Goal: Task Accomplishment & Management: Manage account settings

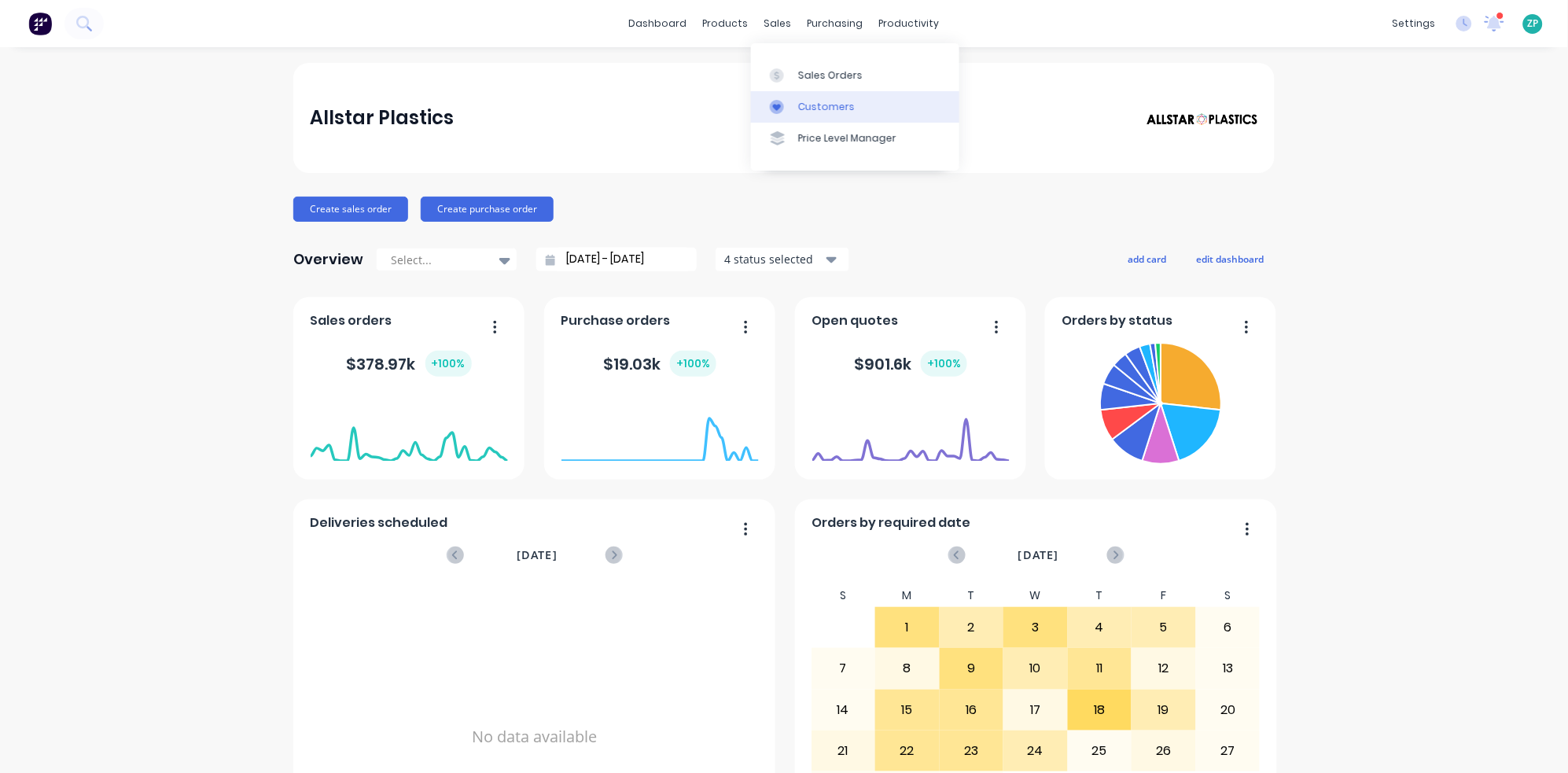
click at [798, 101] on div "Customers" at bounding box center [826, 107] width 56 height 15
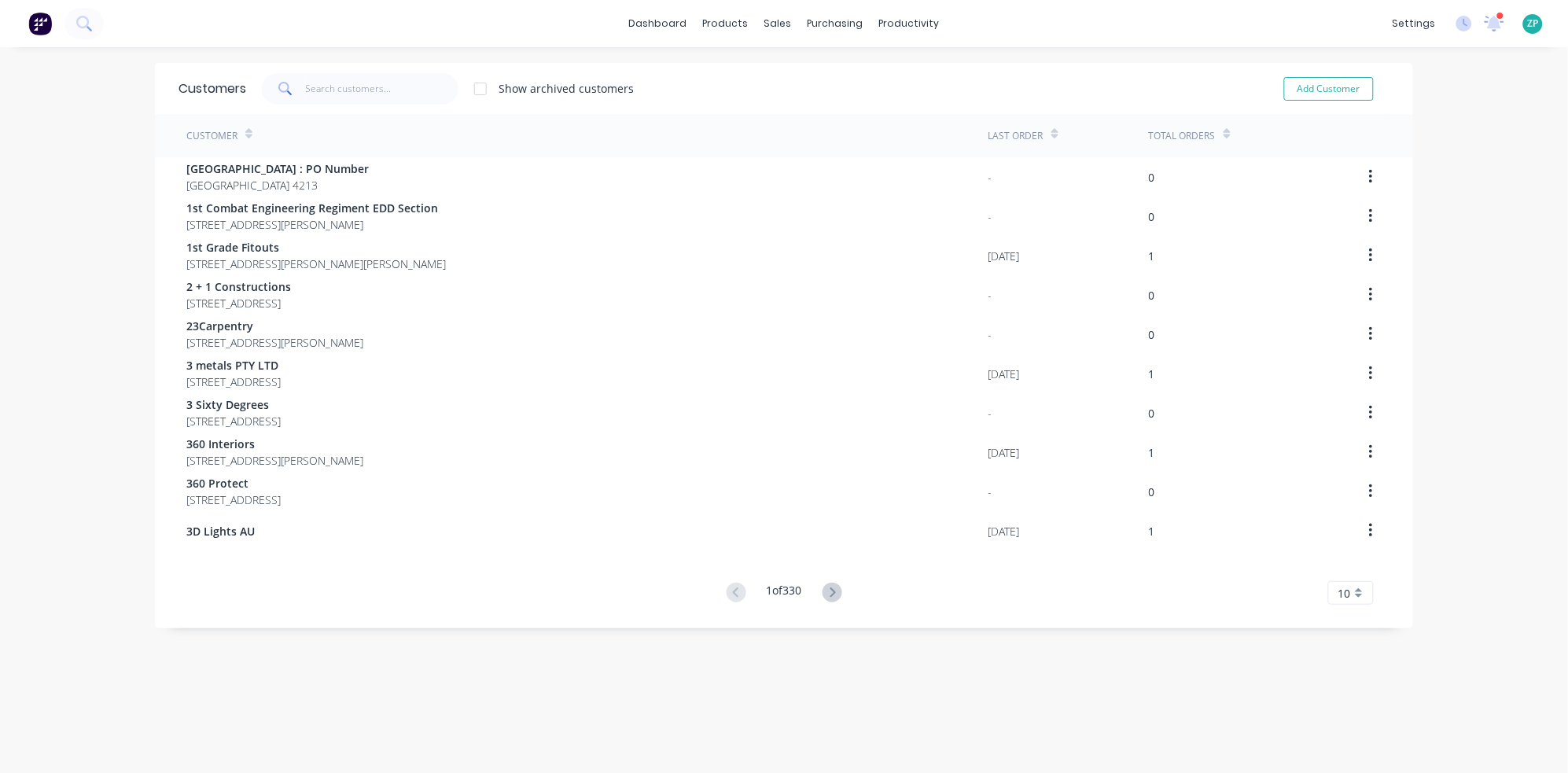
click at [1333, 75] on div "Add Customer" at bounding box center [1317, 88] width 143 height 31
click at [1331, 86] on button "Add Customer" at bounding box center [1329, 88] width 89 height 23
select select "AU"
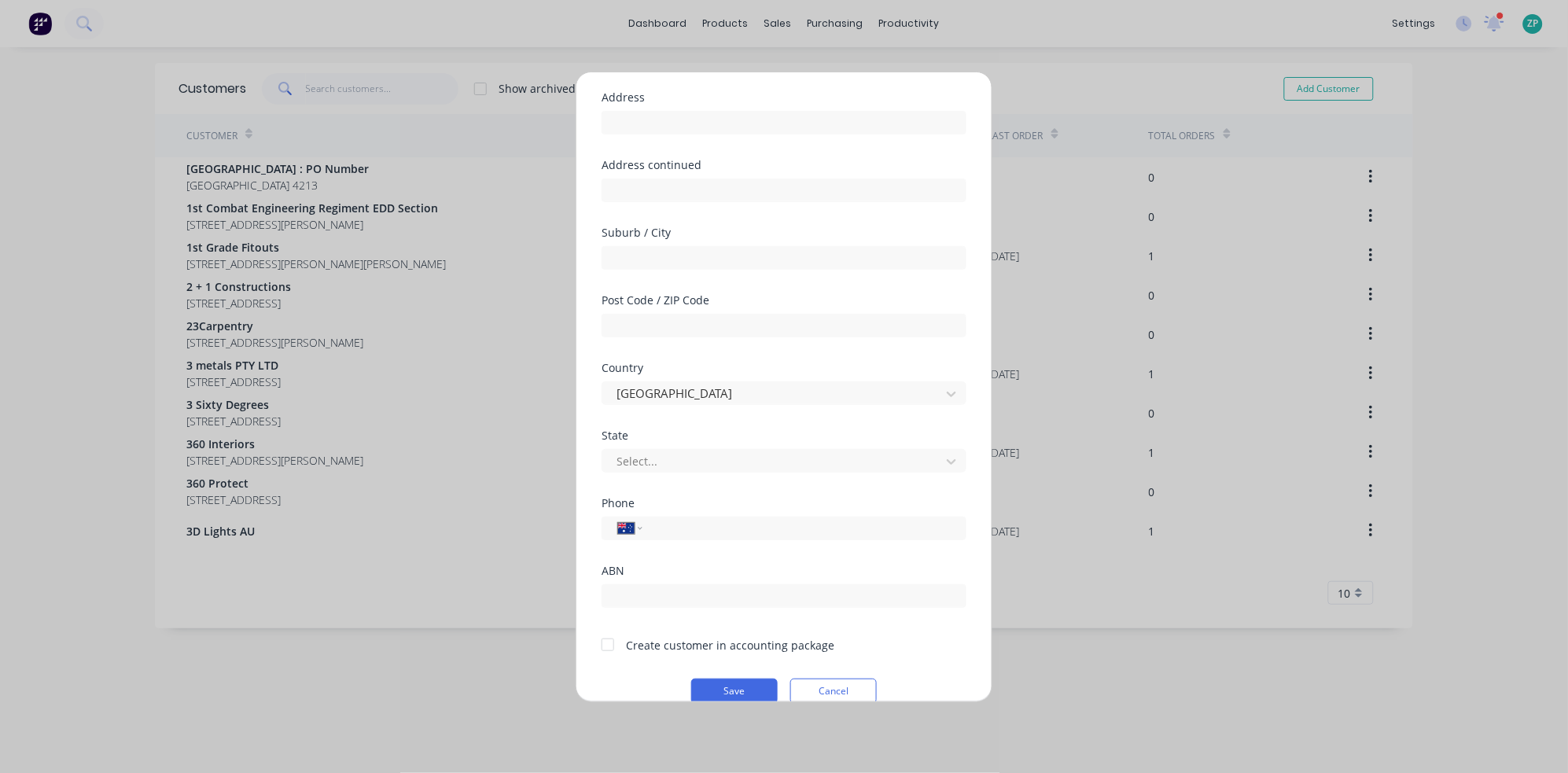
scroll to position [138, 0]
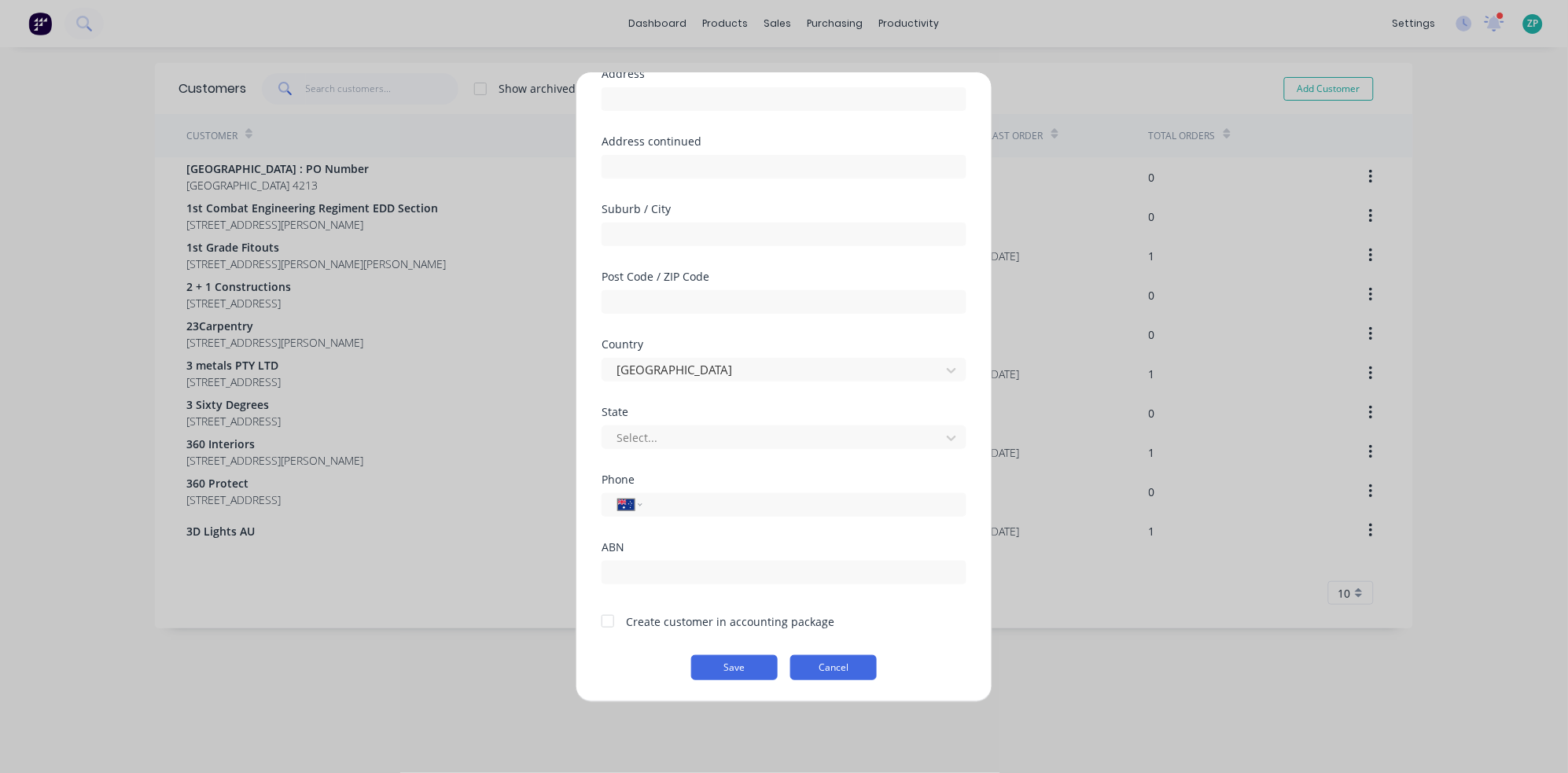
click at [819, 677] on button "Cancel" at bounding box center [833, 668] width 87 height 25
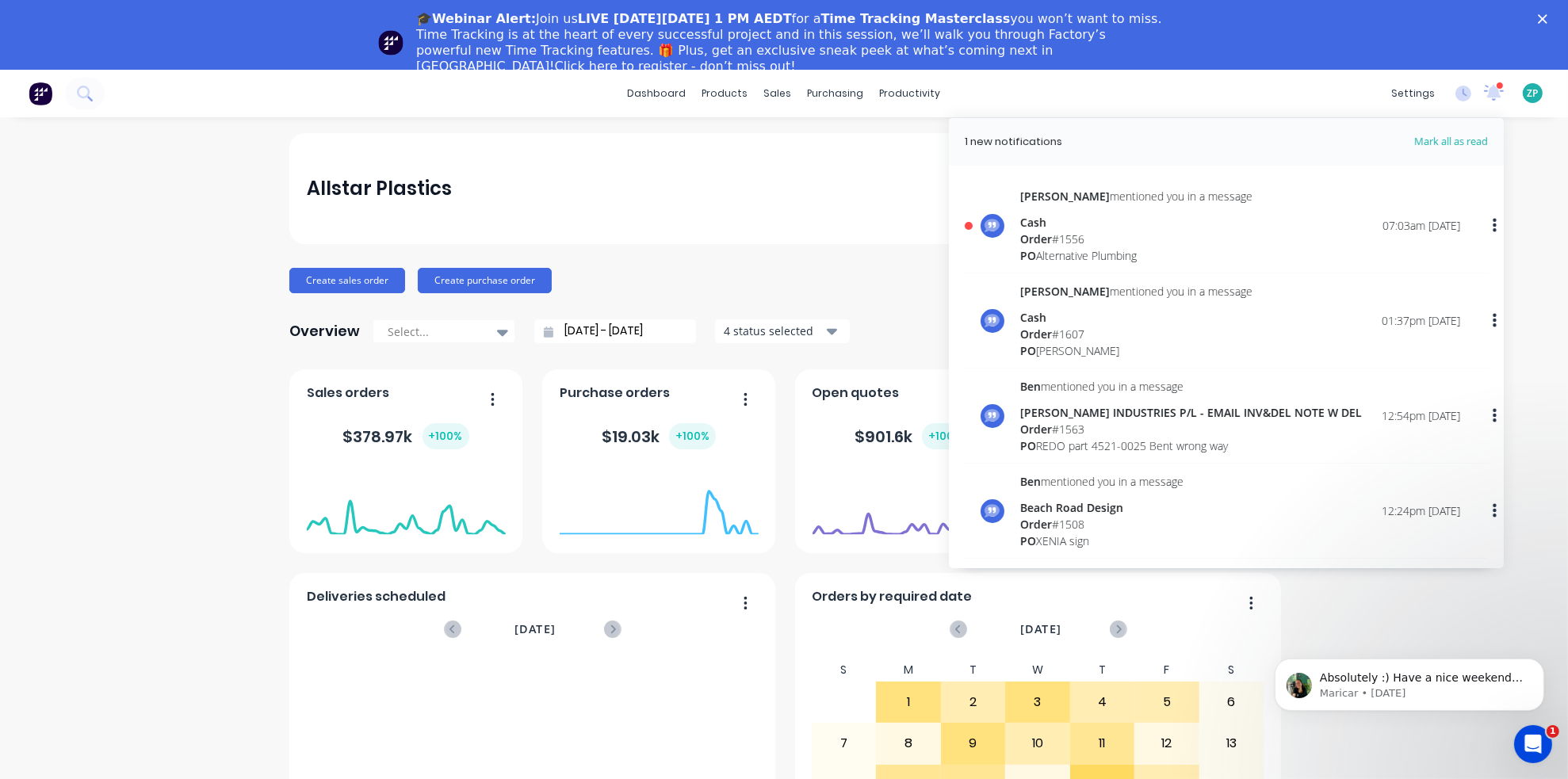
click at [1054, 230] on div "Order # 1556" at bounding box center [1136, 238] width 232 height 17
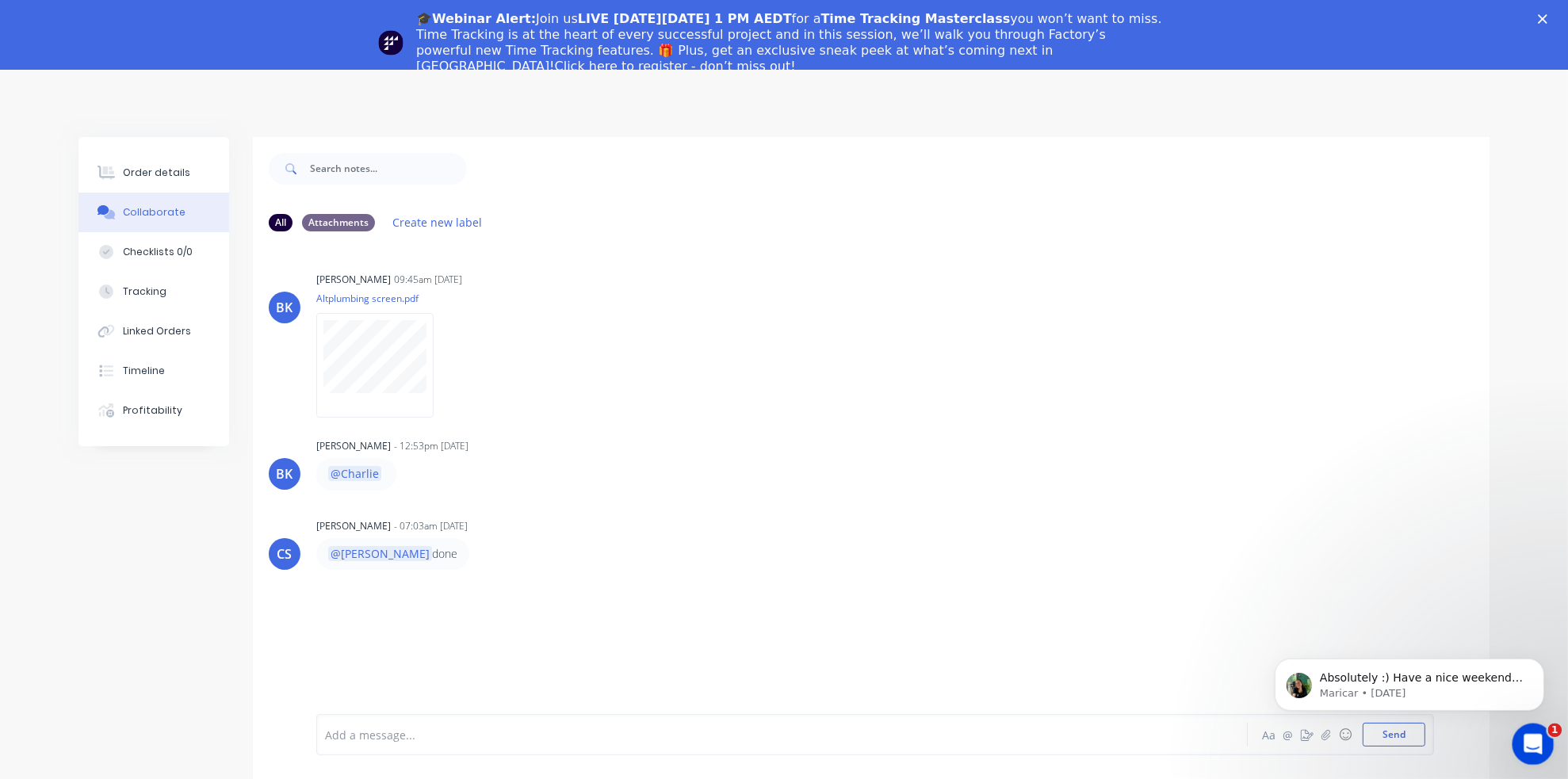
click at [1537, 741] on icon "Open Intercom Messenger" at bounding box center [1531, 742] width 26 height 26
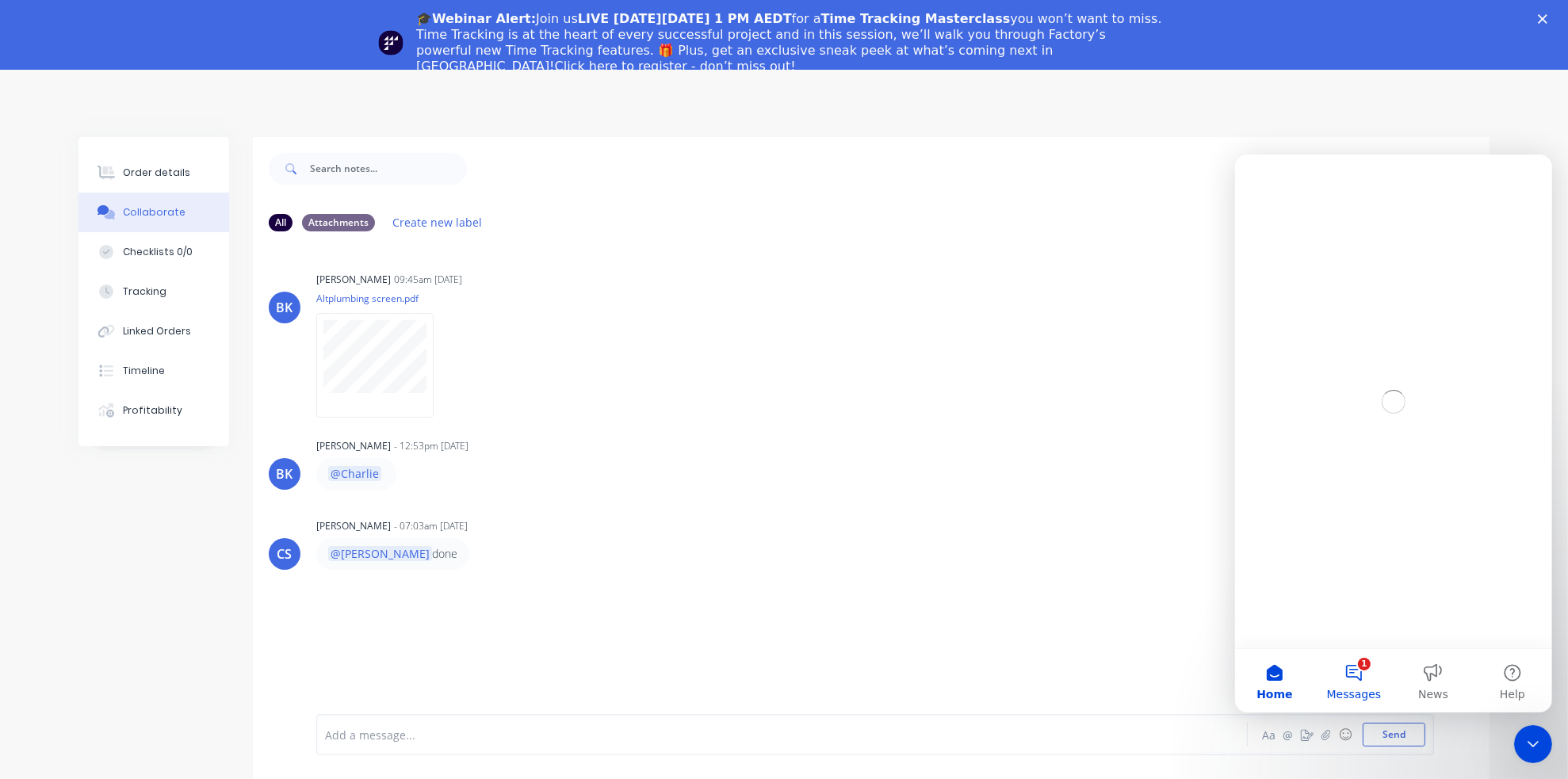
click at [1346, 664] on button "1 Messages" at bounding box center [1352, 680] width 79 height 64
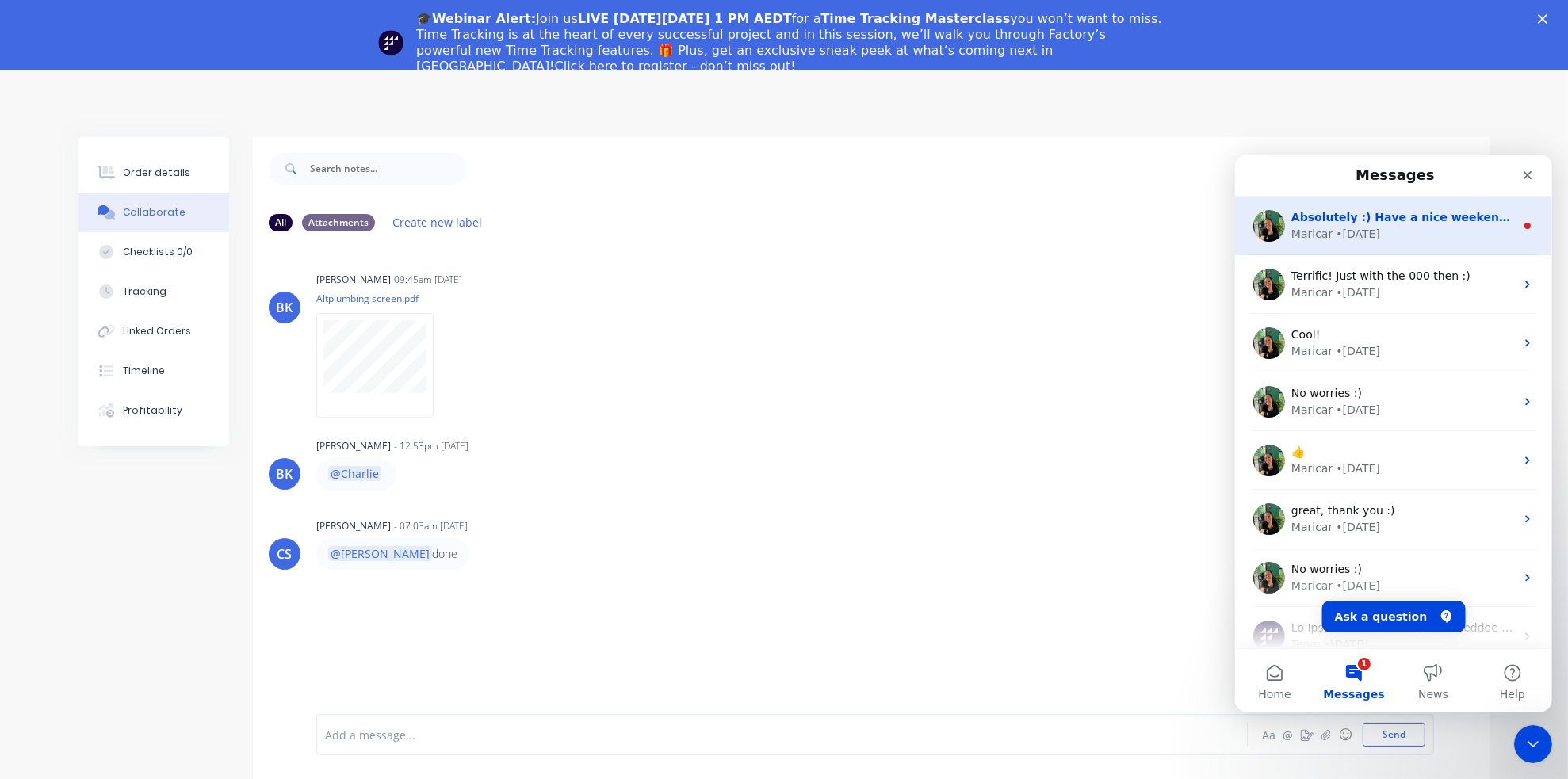
click at [1490, 221] on span "Absolutely :) Have a nice weekend, [PERSON_NAME]!" at bounding box center [1456, 216] width 332 height 13
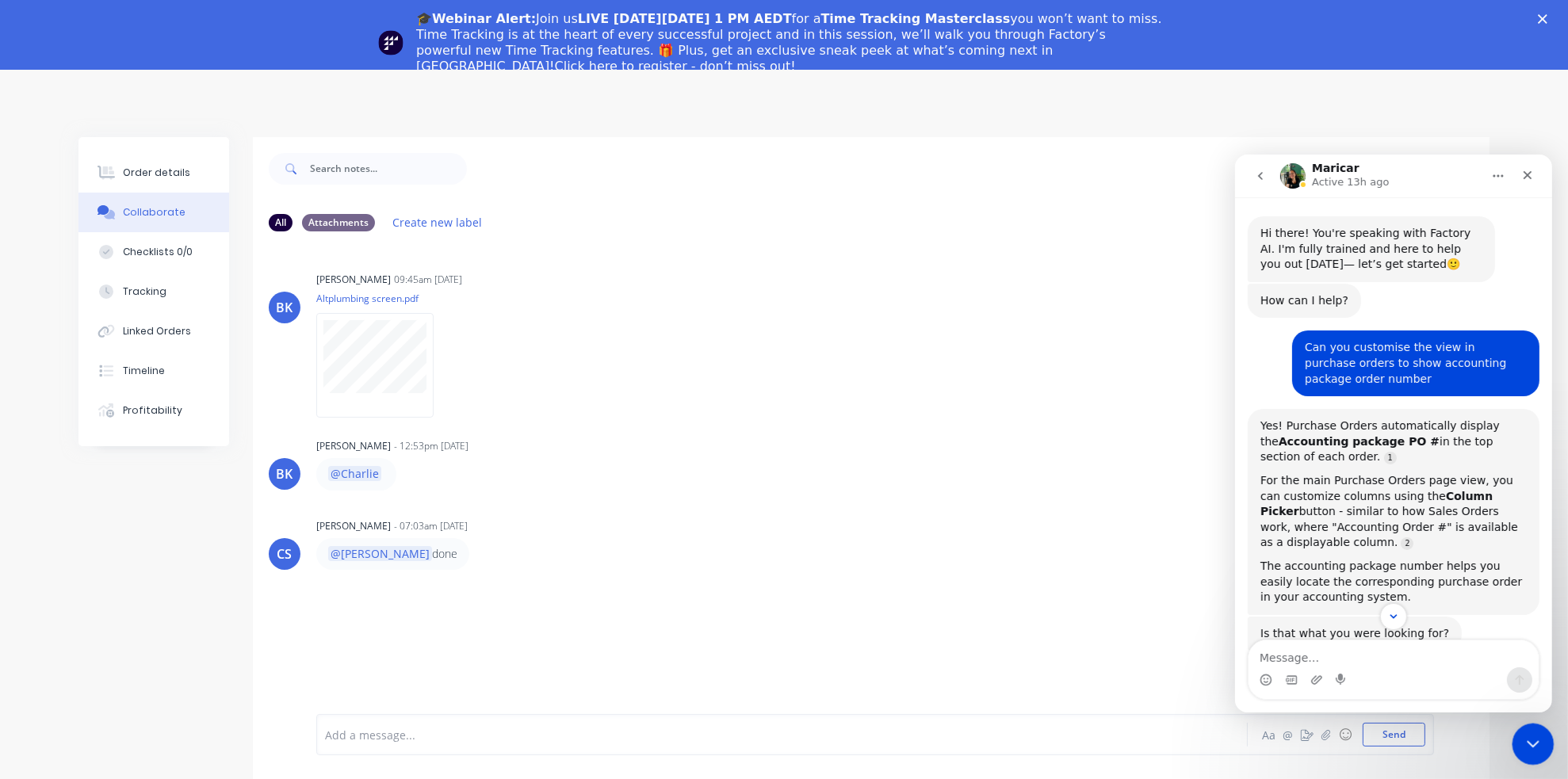
scroll to position [18, 0]
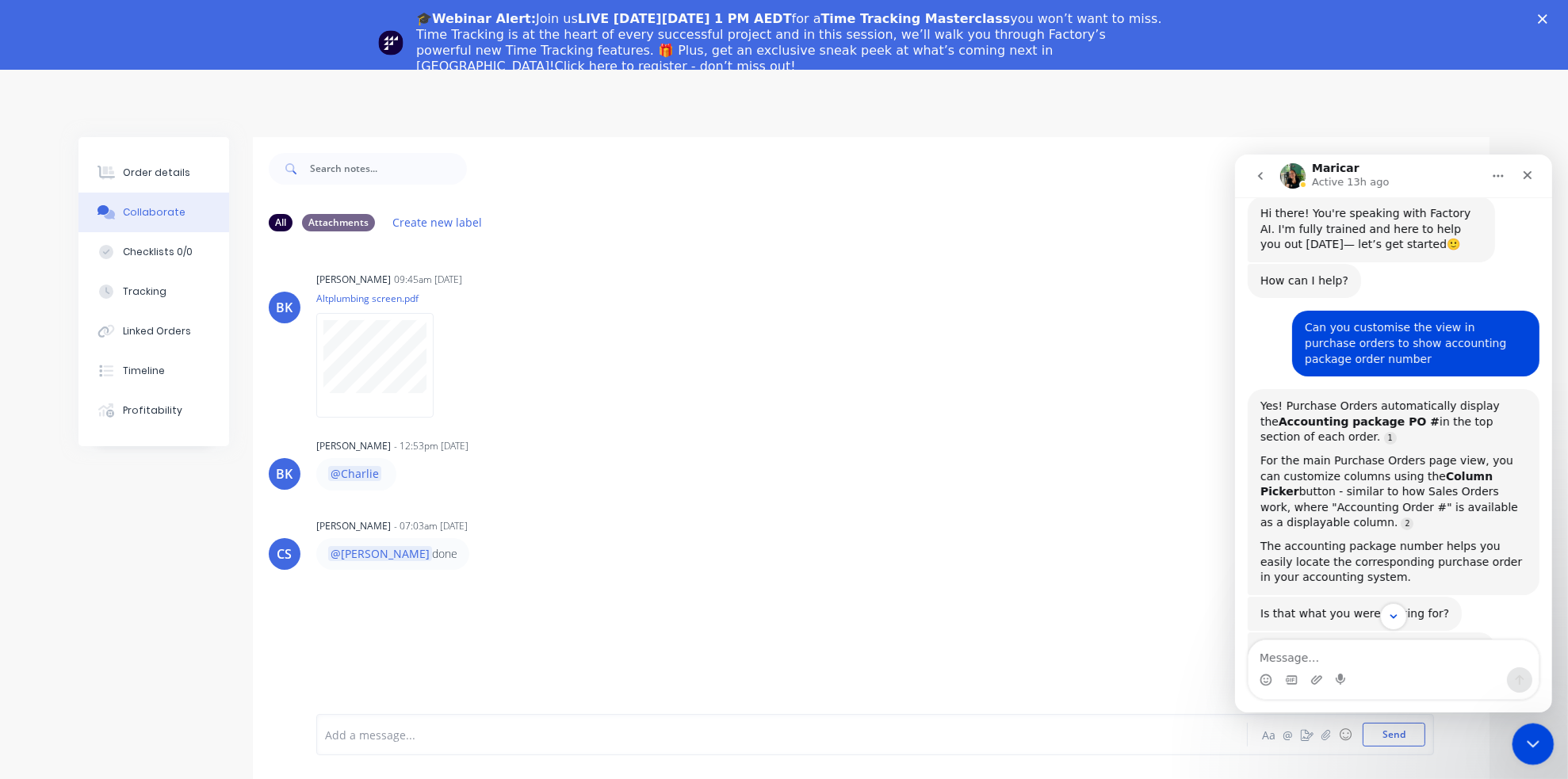
click at [1540, 749] on icon "Close Intercom Messenger" at bounding box center [1530, 741] width 19 height 19
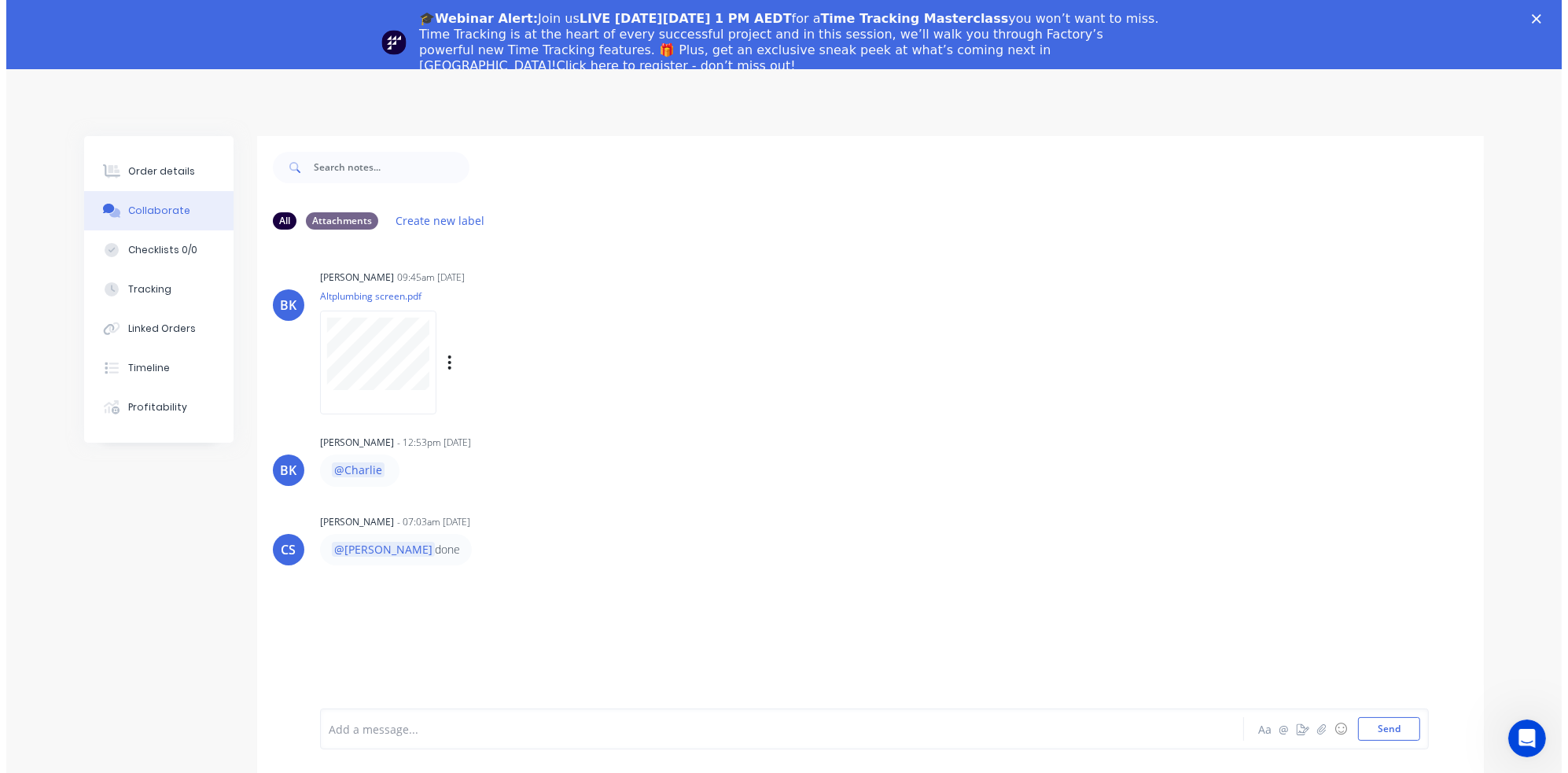
scroll to position [1775, 0]
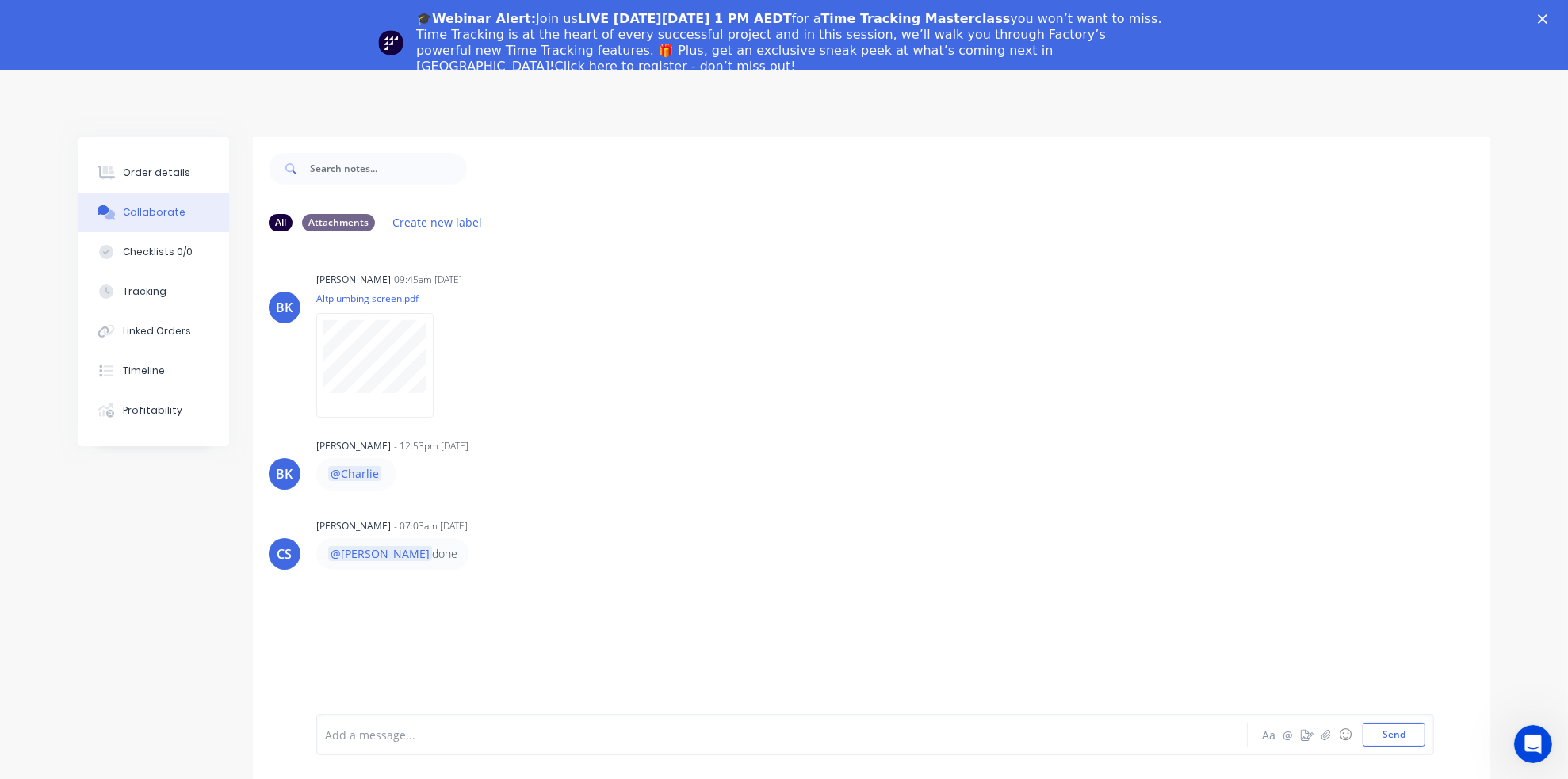
click at [1547, 18] on polygon "Close" at bounding box center [1543, 20] width 10 height 10
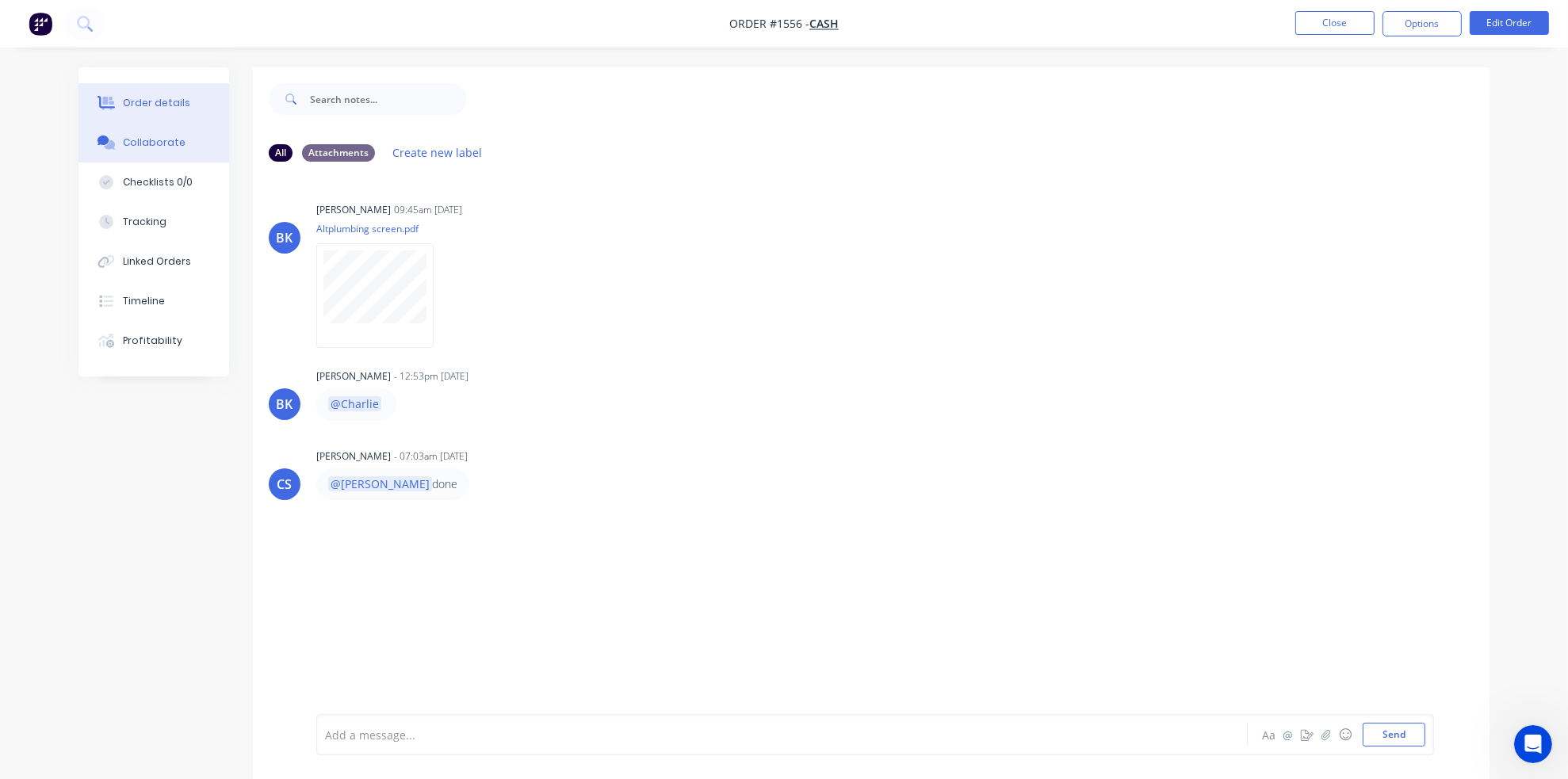
click at [175, 98] on div "Order details" at bounding box center [156, 103] width 68 height 15
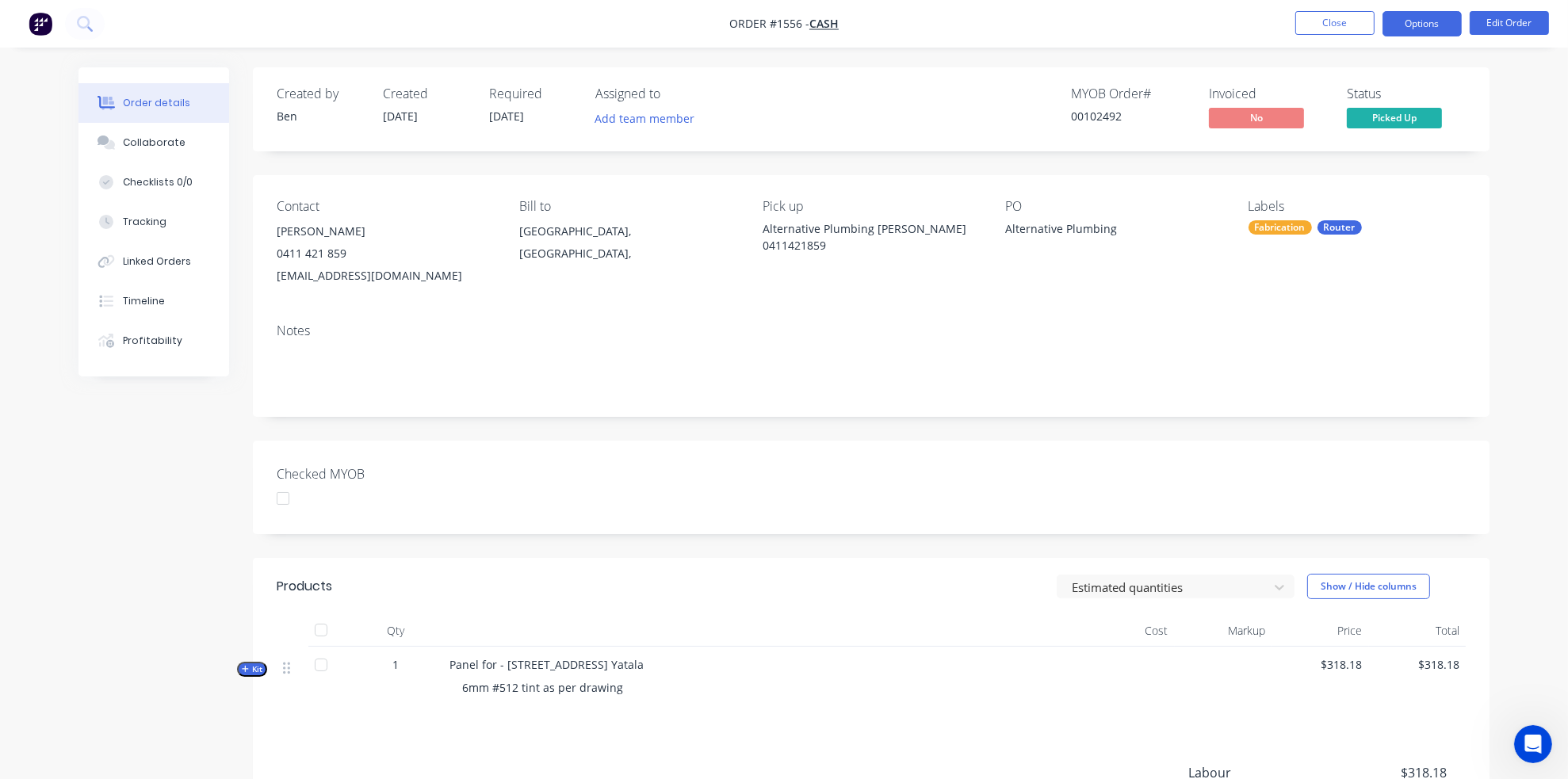
click at [1442, 20] on button "Options" at bounding box center [1422, 24] width 79 height 25
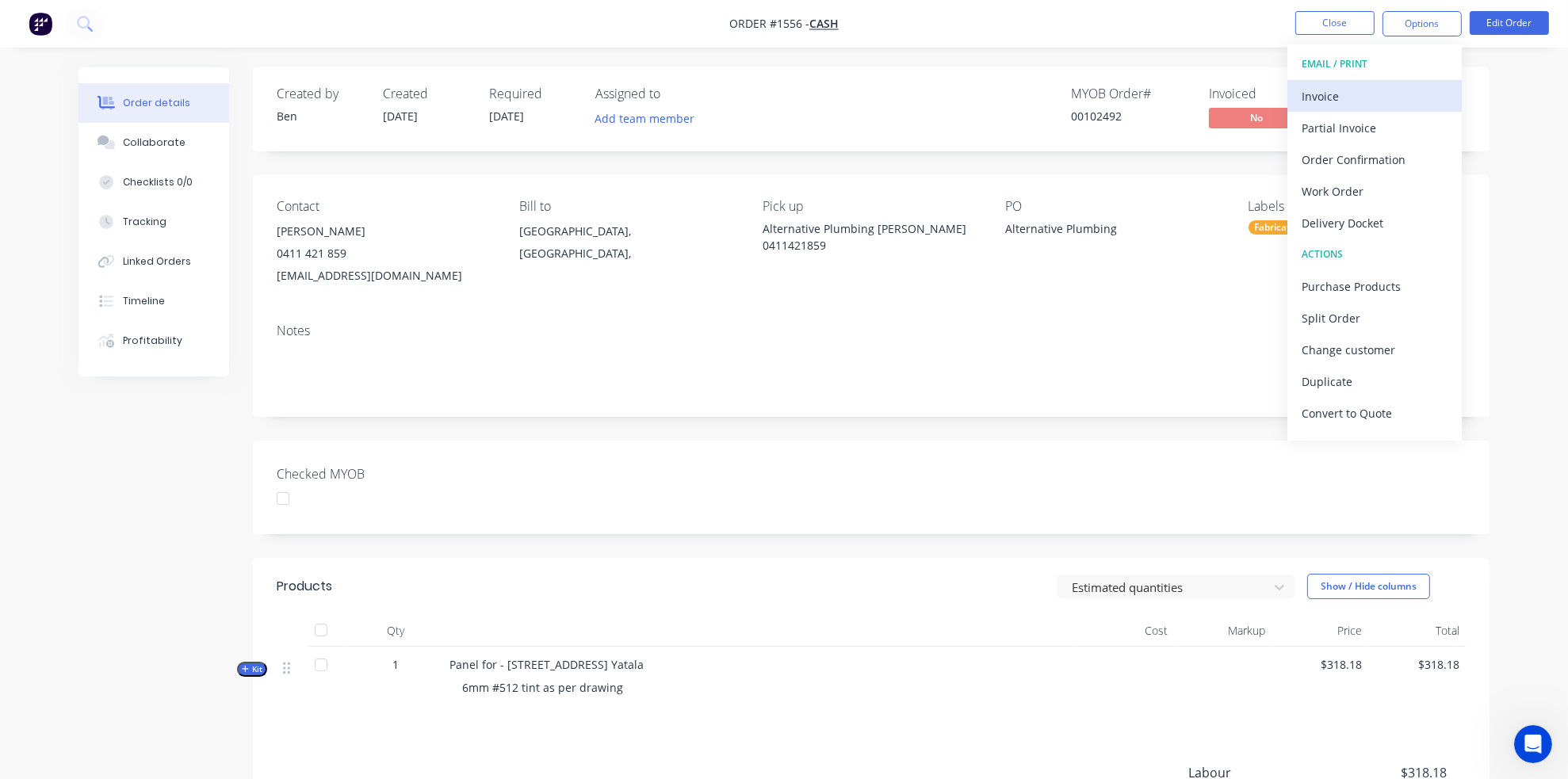
click at [1343, 92] on div "Invoice" at bounding box center [1374, 96] width 146 height 23
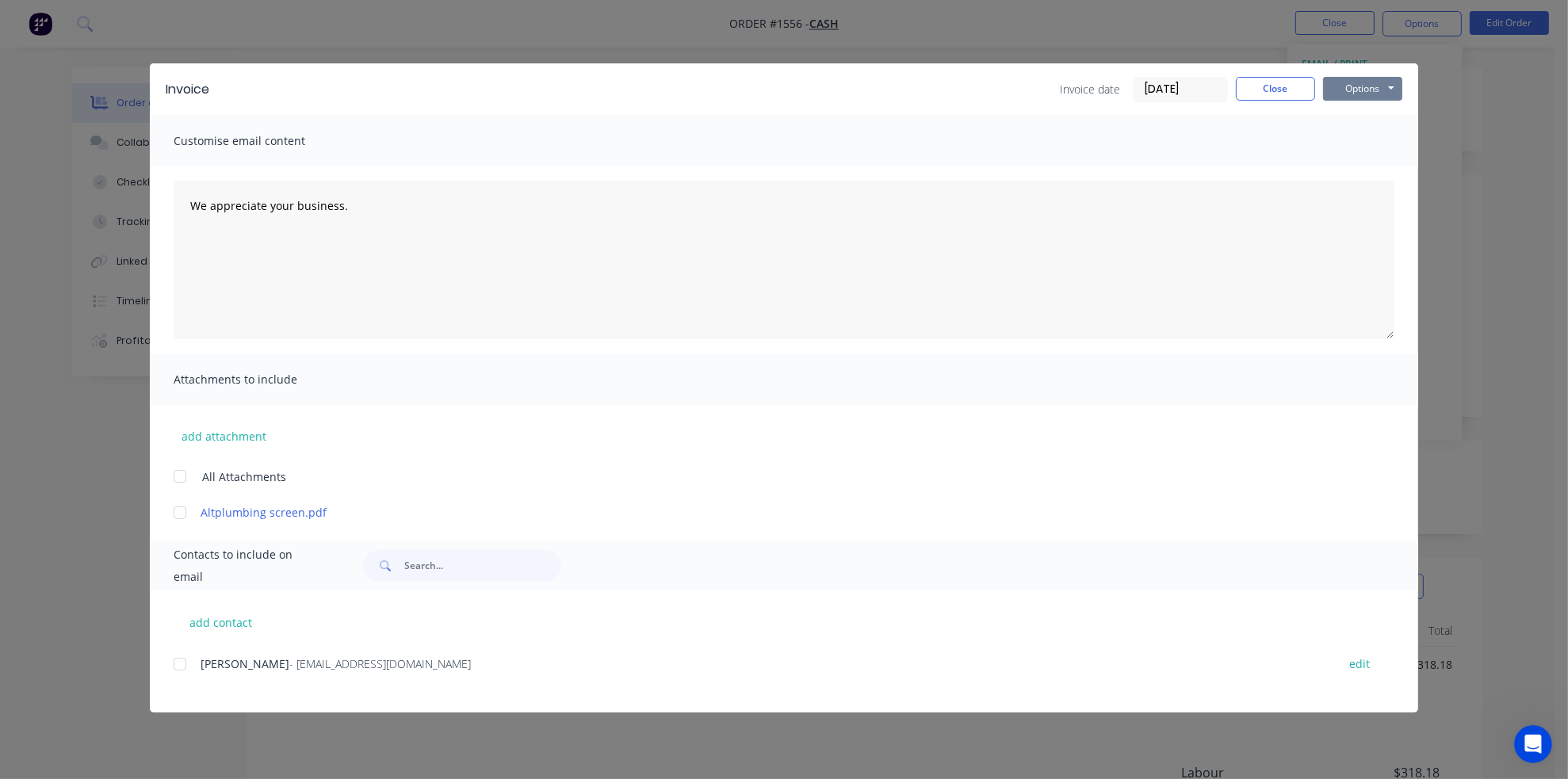
click at [1348, 90] on button "Options" at bounding box center [1362, 88] width 79 height 24
click at [1360, 147] on button "Print" at bounding box center [1374, 143] width 102 height 26
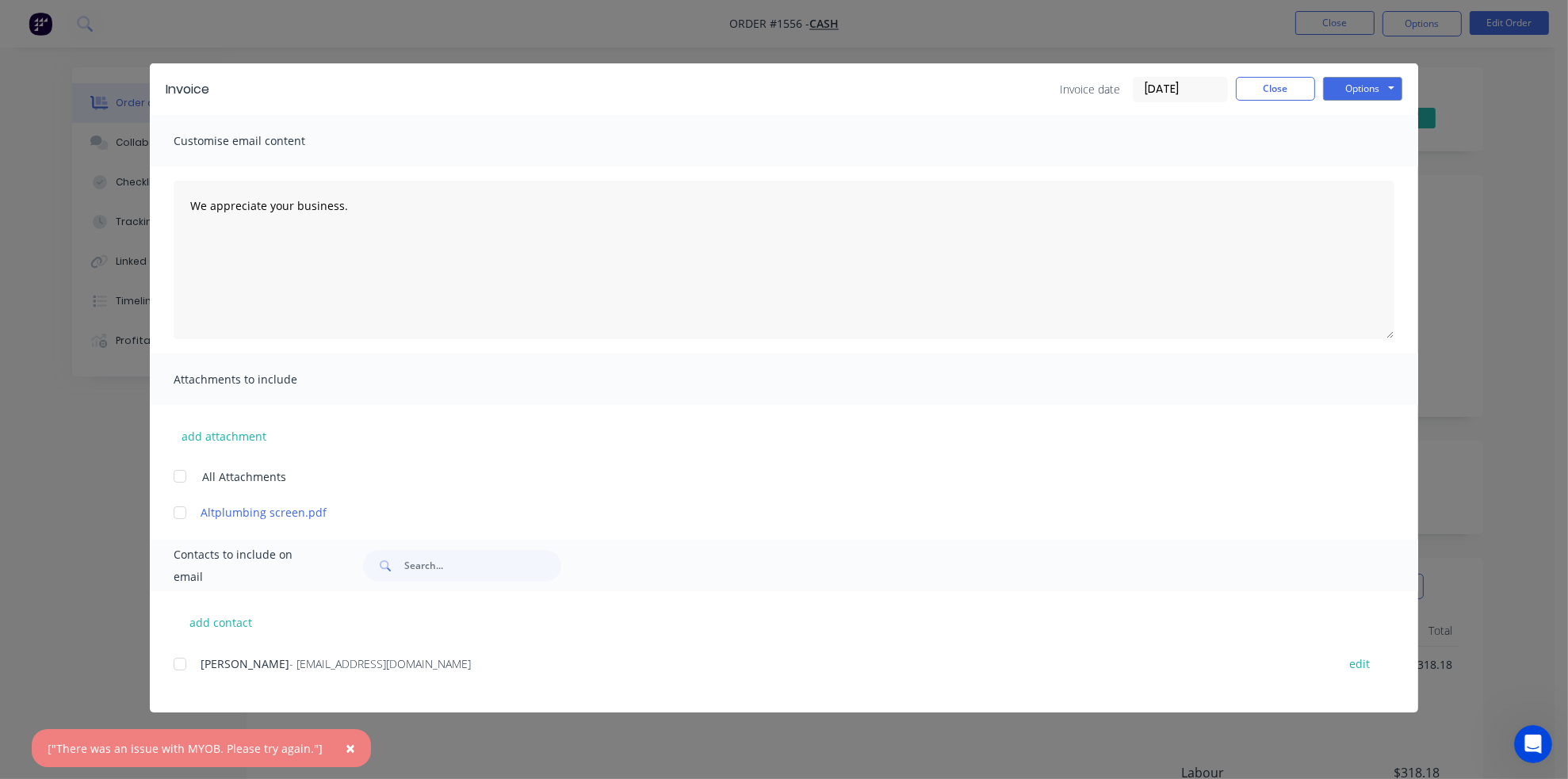
click at [1152, 92] on input "25/09/25" at bounding box center [1180, 89] width 93 height 24
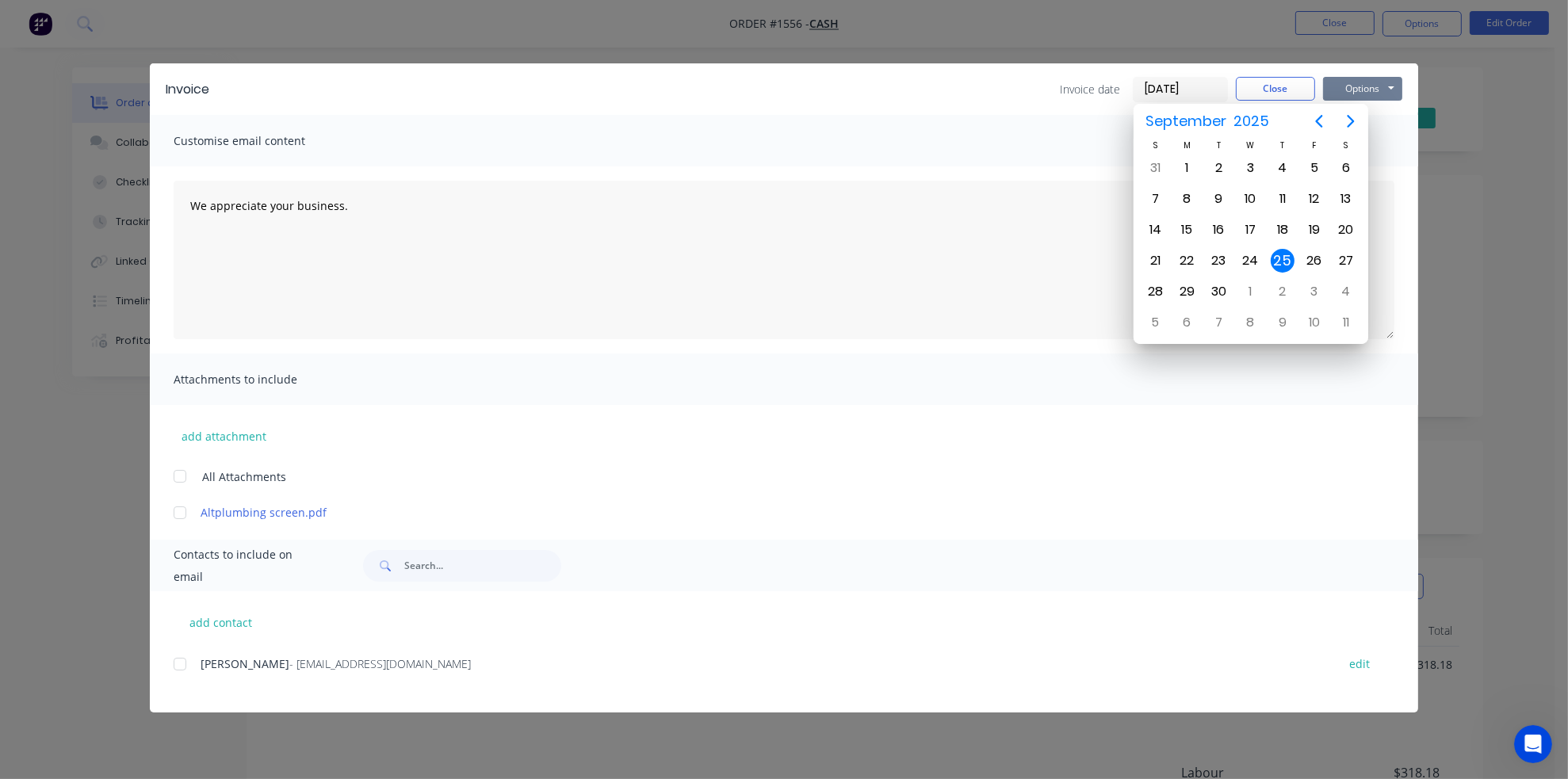
type input "[DATE]"
click at [1370, 97] on button "Options" at bounding box center [1362, 88] width 79 height 24
click at [1384, 140] on button "Print" at bounding box center [1374, 143] width 102 height 26
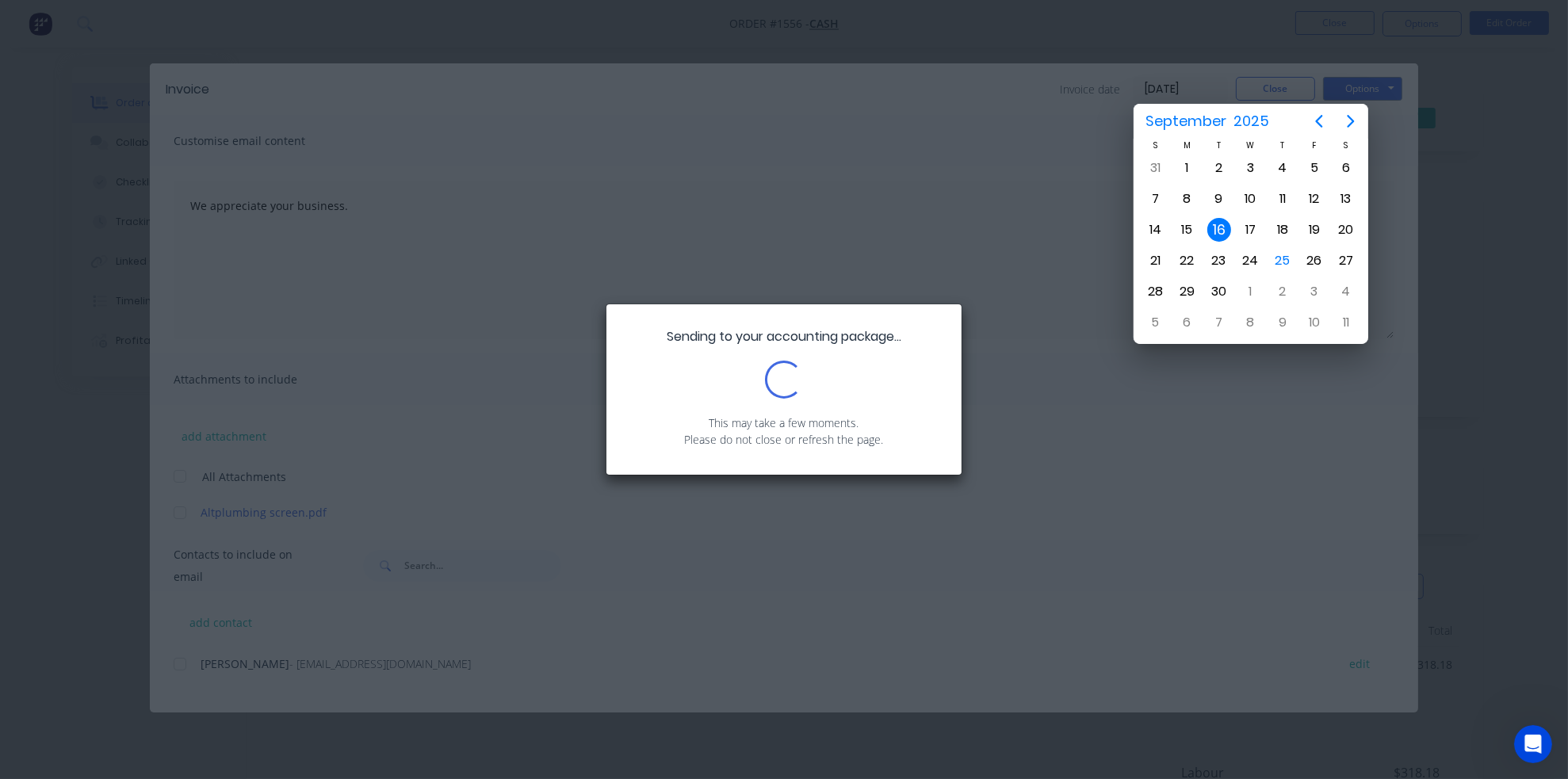
click at [1223, 221] on div "16" at bounding box center [1219, 229] width 24 height 24
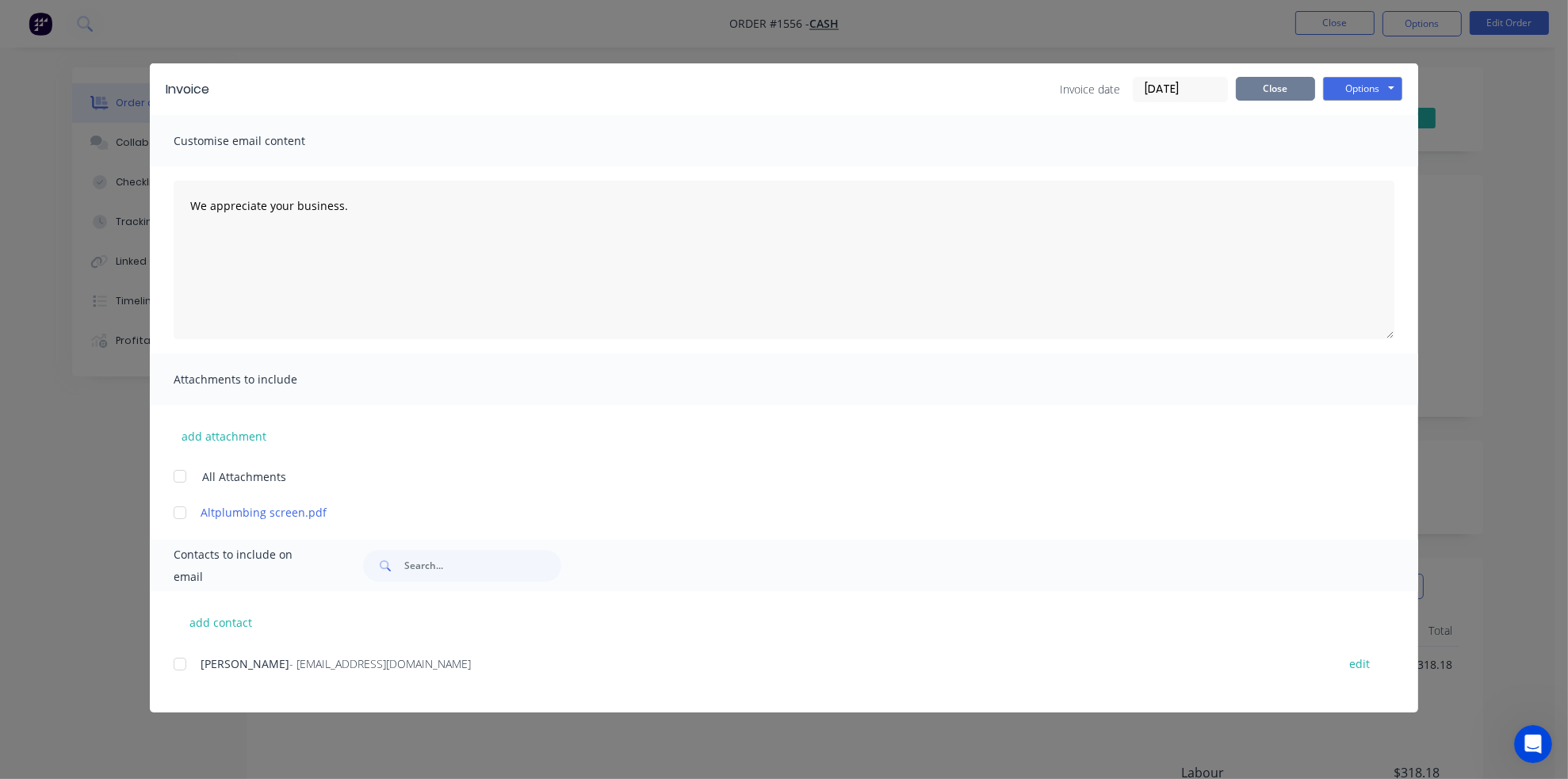
click at [1283, 88] on button "Close" at bounding box center [1275, 88] width 79 height 24
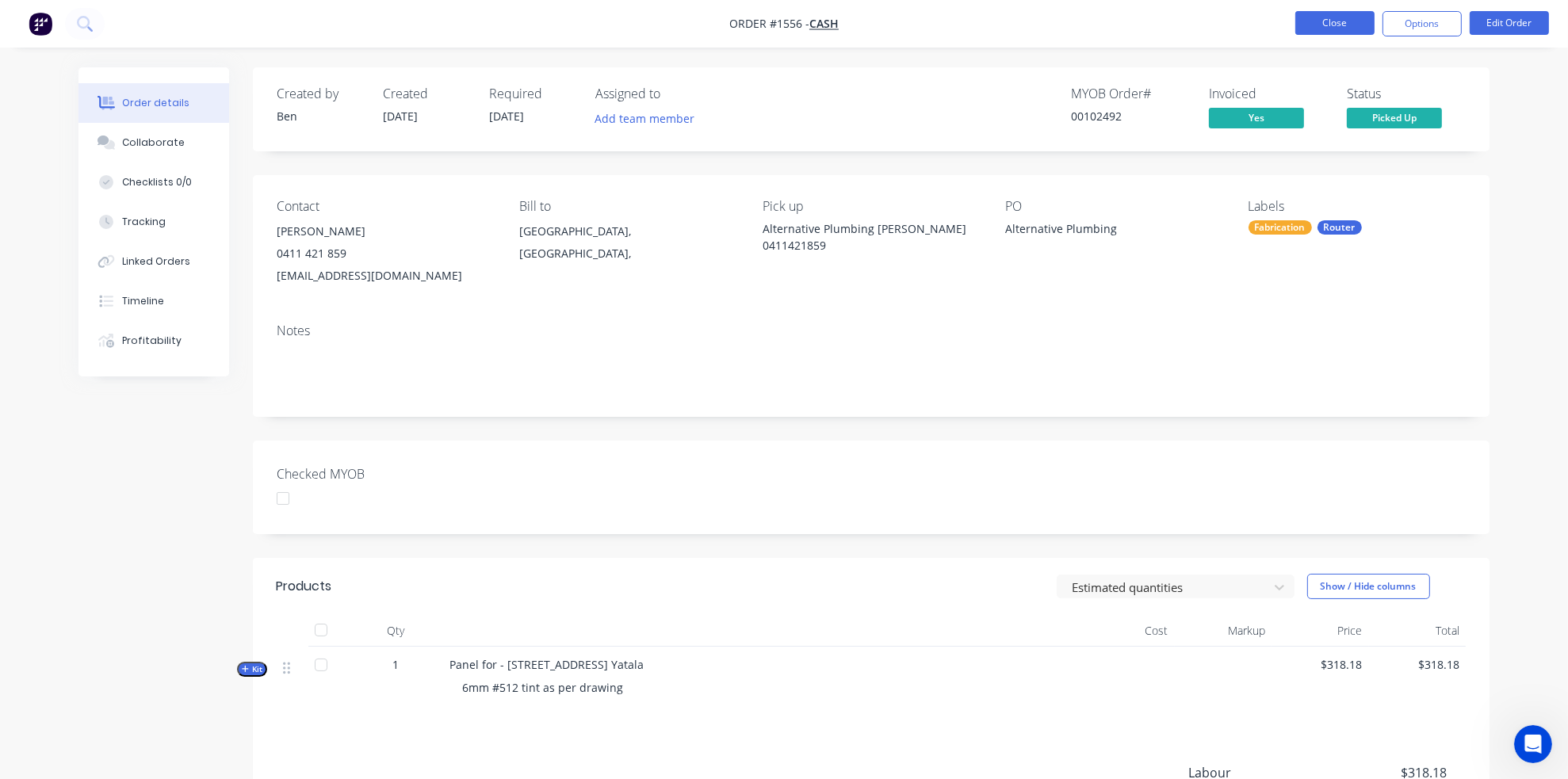
click at [1351, 18] on button "Close" at bounding box center [1335, 23] width 79 height 24
